Goal: Task Accomplishment & Management: Use online tool/utility

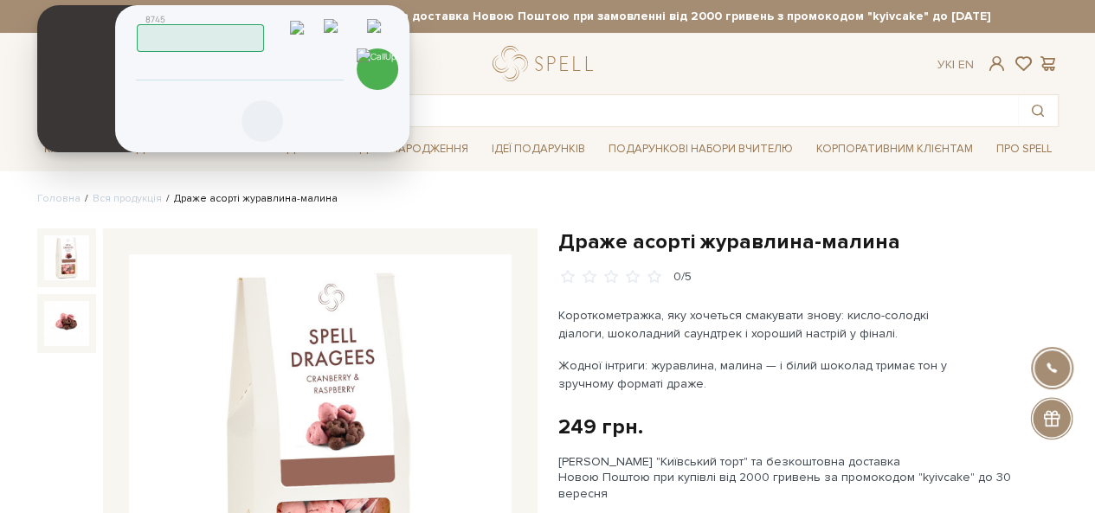
click at [264, 125] on icon at bounding box center [262, 121] width 21 height 21
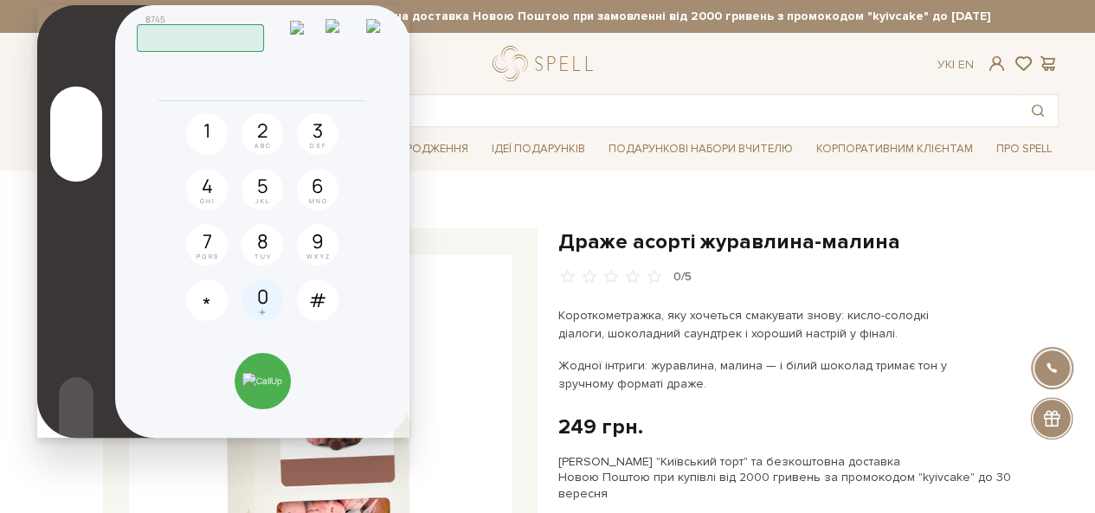
drag, startPoint x: 261, startPoint y: 297, endPoint x: 299, endPoint y: 256, distance: 55.7
click at [265, 288] on button "0 +" at bounding box center [262, 300] width 42 height 42
drag, startPoint x: 316, startPoint y: 247, endPoint x: 307, endPoint y: 236, distance: 13.5
click at [311, 239] on button "9 WXYZ" at bounding box center [318, 245] width 42 height 42
click at [268, 183] on button "5 JKL" at bounding box center [262, 190] width 42 height 42
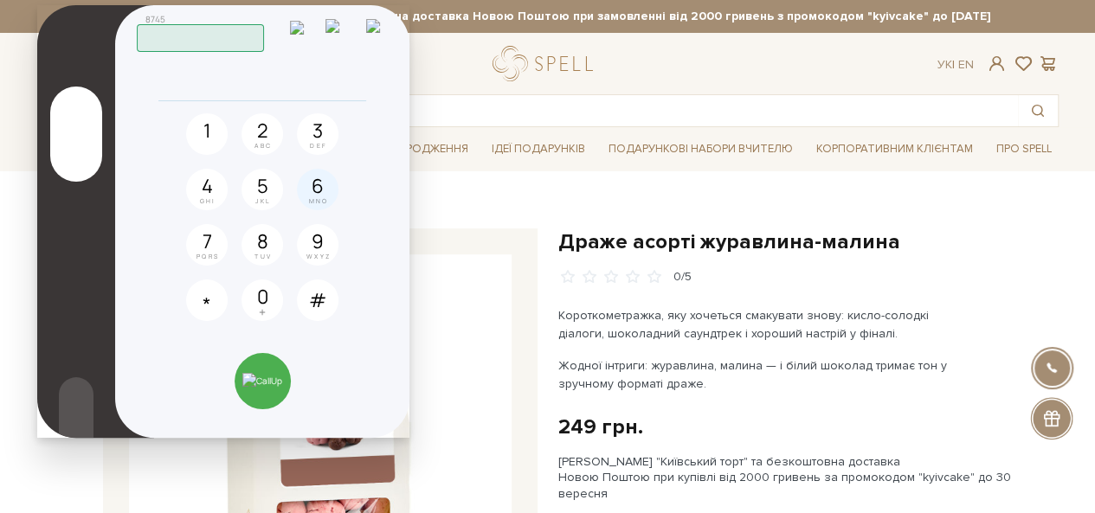
click at [324, 195] on button "6 MNO" at bounding box center [318, 190] width 42 height 42
drag, startPoint x: 202, startPoint y: 189, endPoint x: 282, endPoint y: 295, distance: 132.7
click at [213, 203] on button "4 GHI" at bounding box center [207, 190] width 42 height 42
drag, startPoint x: 263, startPoint y: 304, endPoint x: 275, endPoint y: 309, distance: 13.2
click at [266, 309] on span "+" at bounding box center [264, 312] width 11 height 7
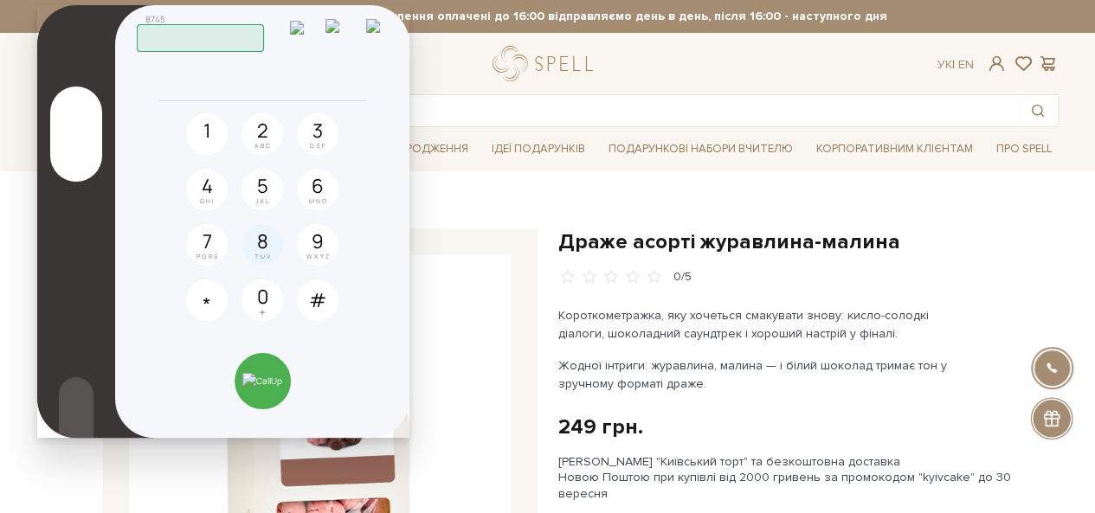
drag, startPoint x: 327, startPoint y: 184, endPoint x: 270, endPoint y: 240, distance: 79.5
click at [322, 184] on button "6 MNO" at bounding box center [318, 190] width 42 height 42
click at [256, 254] on span "TUV" at bounding box center [262, 257] width 17 height 7
drag, startPoint x: 202, startPoint y: 249, endPoint x: 207, endPoint y: 219, distance: 30.6
click at [202, 247] on button "7 PQRS" at bounding box center [207, 245] width 42 height 42
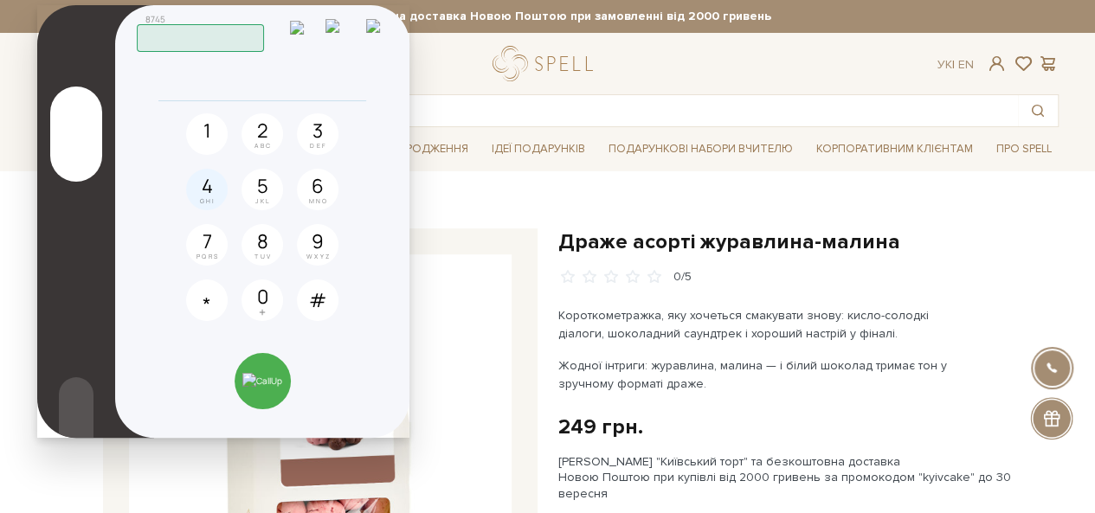
drag, startPoint x: 204, startPoint y: 189, endPoint x: 225, endPoint y: 202, distance: 24.0
click at [205, 189] on button "4 GHI" at bounding box center [207, 190] width 42 height 42
click at [272, 380] on img at bounding box center [262, 381] width 40 height 16
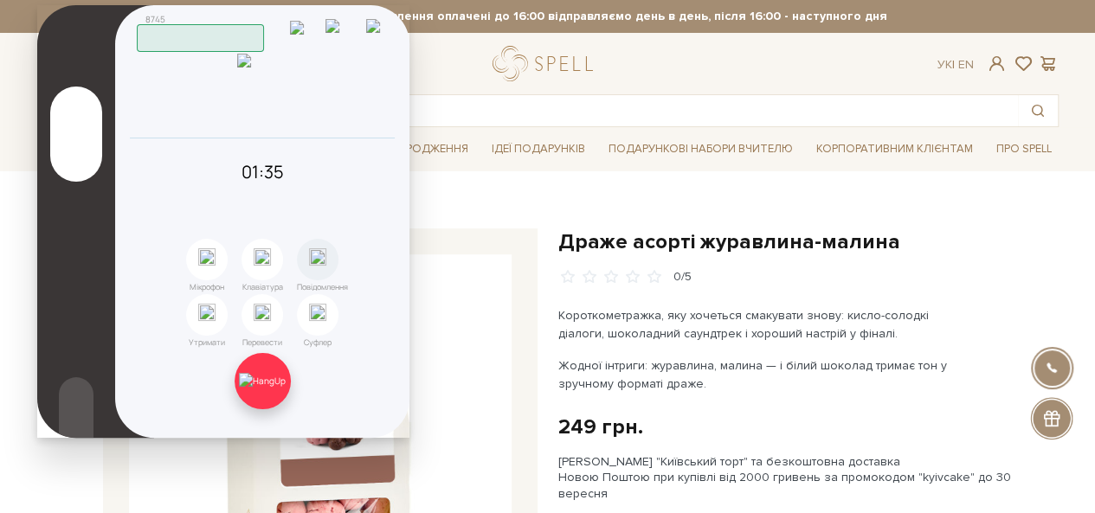
click at [266, 376] on img at bounding box center [262, 381] width 47 height 16
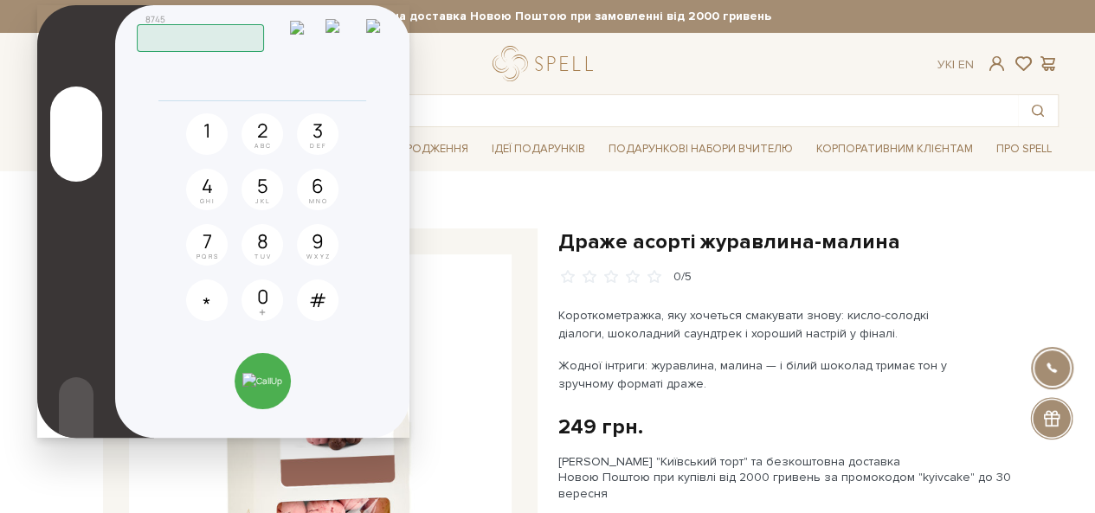
drag, startPoint x: 353, startPoint y: 22, endPoint x: 490, endPoint y: 18, distance: 136.8
click at [352, 22] on img at bounding box center [342, 33] width 34 height 29
